Goal: Check status

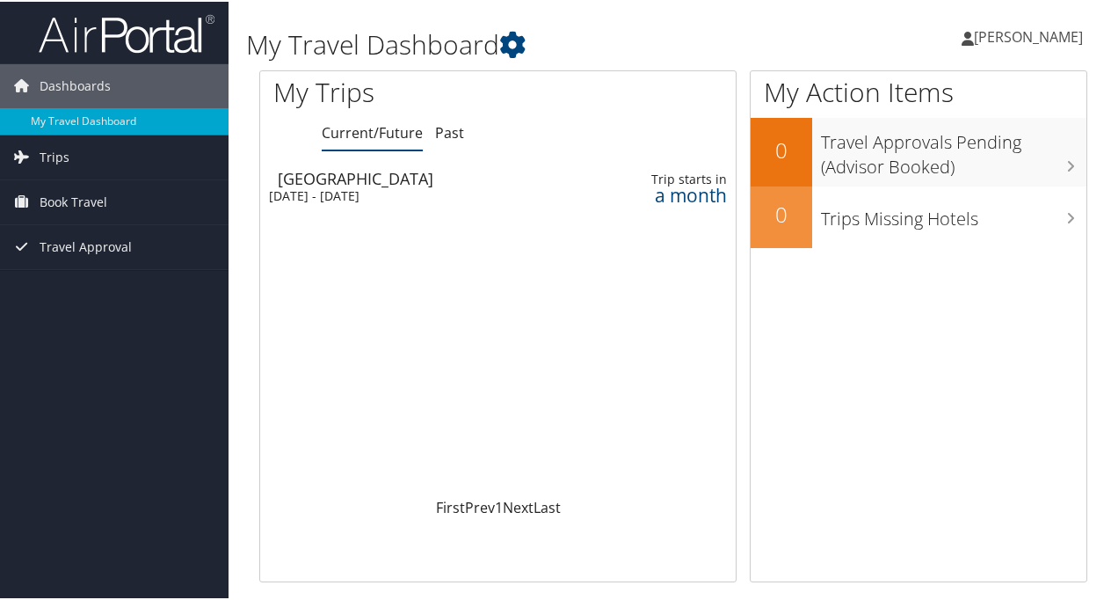
click at [353, 172] on div "[GEOGRAPHIC_DATA]" at bounding box center [426, 177] width 296 height 16
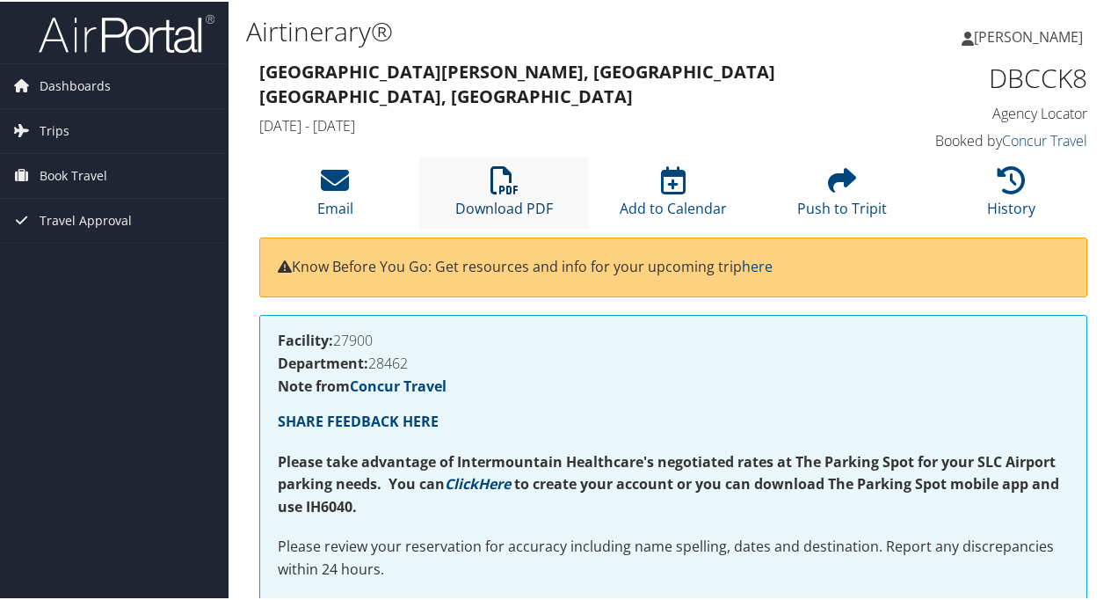
click at [496, 181] on icon at bounding box center [505, 178] width 28 height 28
